Goal: Find specific page/section: Find specific page/section

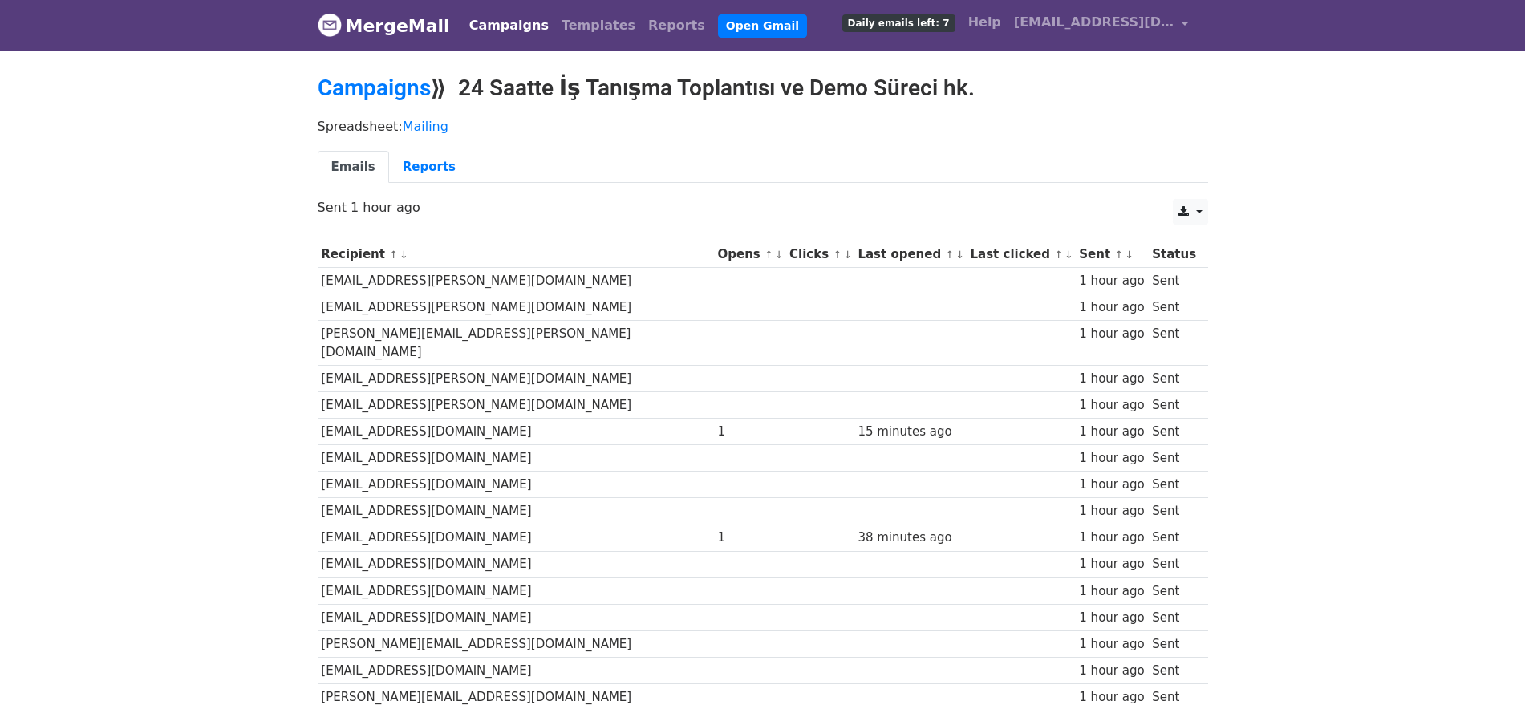
click at [381, 100] on div "Campaigns ⟫ 24 Saatte İş Tanışma Toplantısı ve Demo Süreci hk." at bounding box center [763, 92] width 914 height 35
click at [379, 95] on link "Campaigns" at bounding box center [374, 88] width 113 height 26
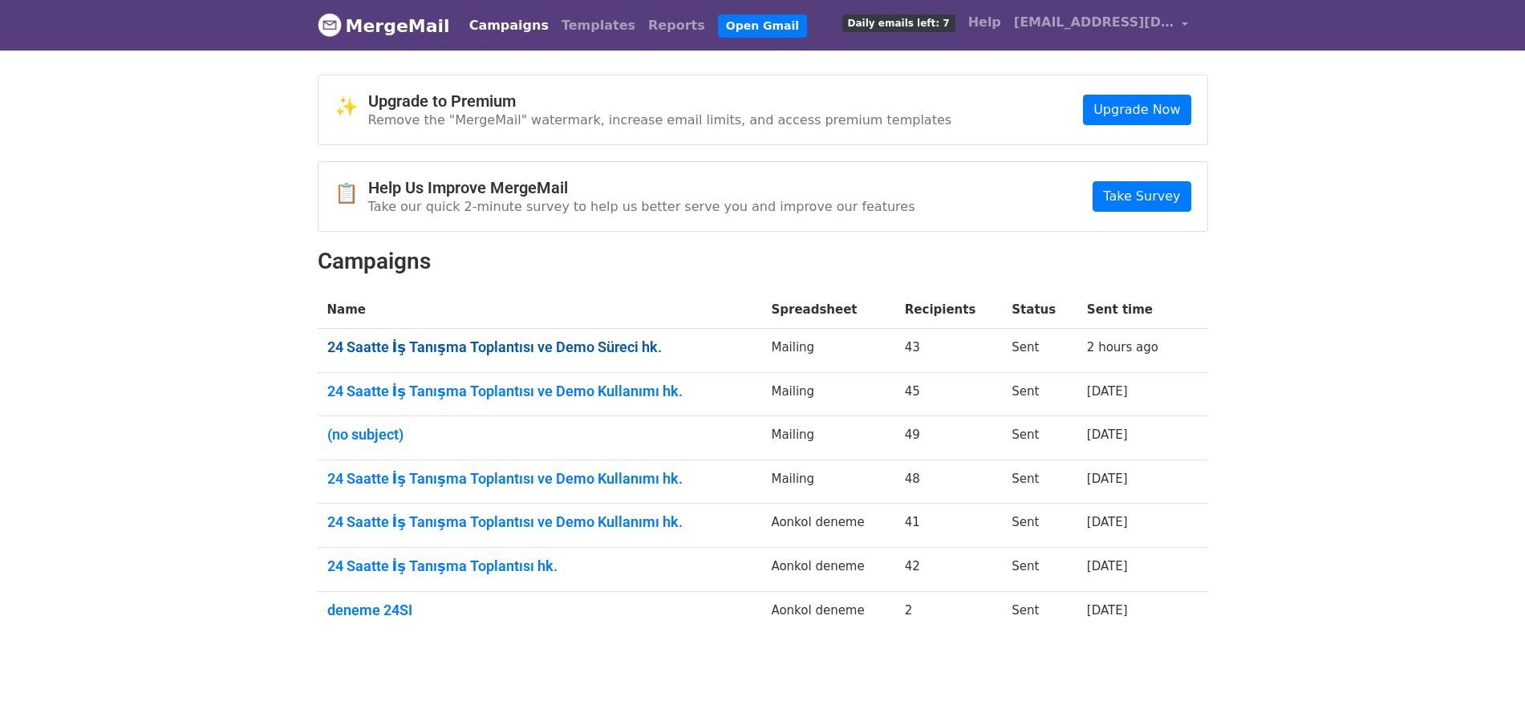
click at [453, 345] on link "24 Saatte İş Tanışma Toplantısı ve Demo Süreci hk." at bounding box center [539, 347] width 425 height 18
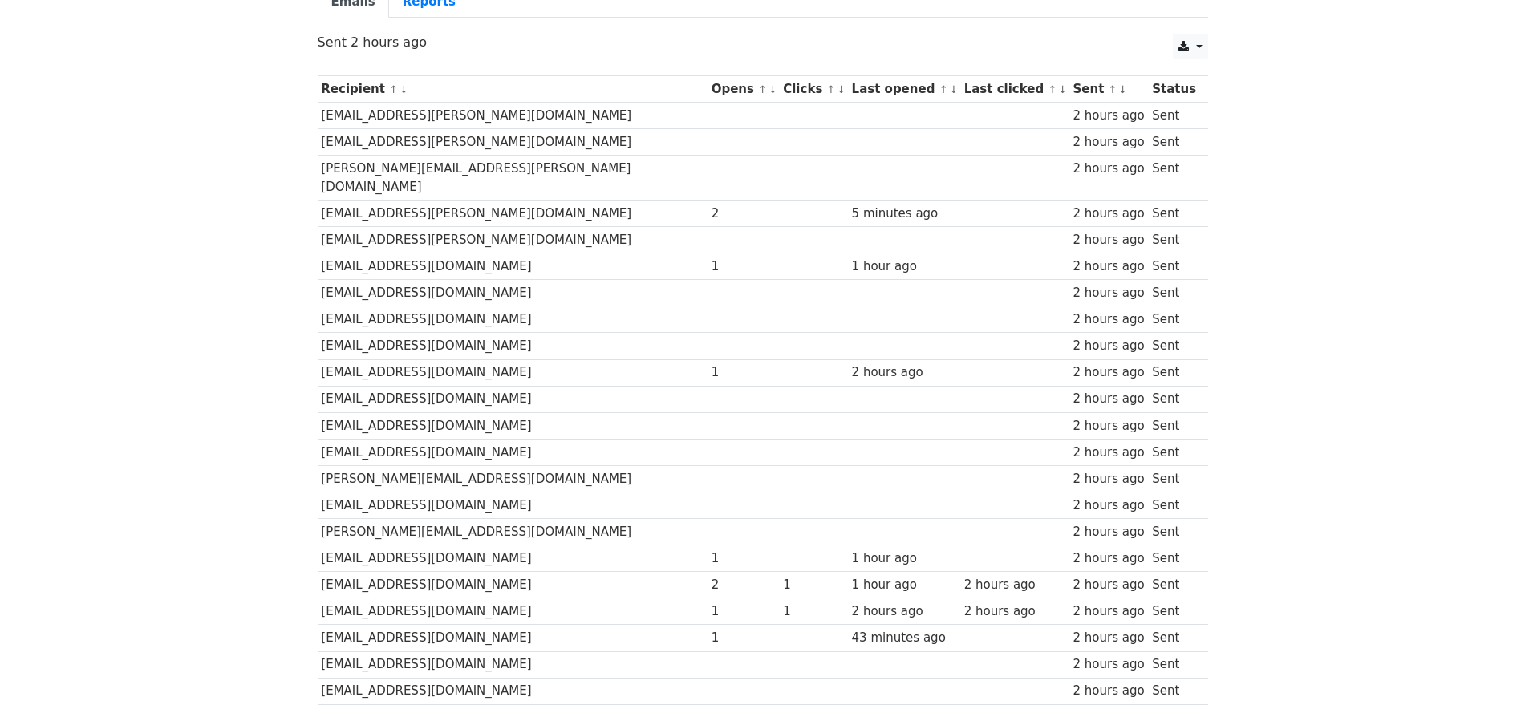
scroll to position [201, 0]
